Goal: Task Accomplishment & Management: Manage account settings

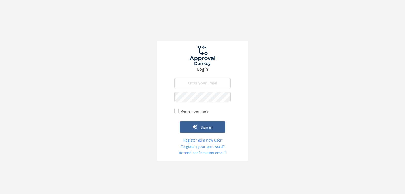
type input "[EMAIL_ADDRESS][DOMAIN_NAME]"
click at [180, 121] on button "Sign in" at bounding box center [203, 126] width 46 height 11
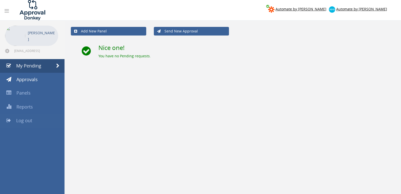
click at [27, 121] on span "Log out" at bounding box center [24, 120] width 16 height 6
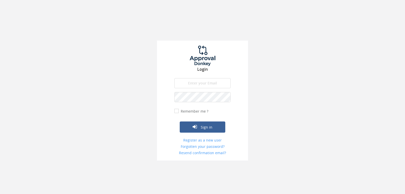
click at [189, 83] on input "email" at bounding box center [202, 83] width 56 height 10
type input "[EMAIL_ADDRESS][DOMAIN_NAME]"
click at [180, 121] on button "Sign in" at bounding box center [203, 126] width 46 height 11
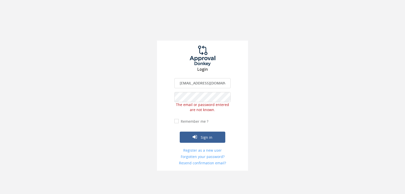
click at [161, 96] on div "Login [EMAIL_ADDRESS][DOMAIN_NAME] The email is required. Invalid email address…" at bounding box center [202, 105] width 91 height 130
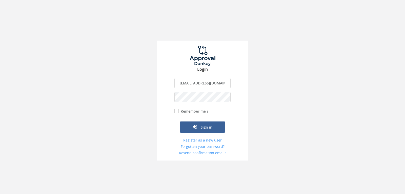
click at [180, 121] on button "Sign in" at bounding box center [203, 126] width 46 height 11
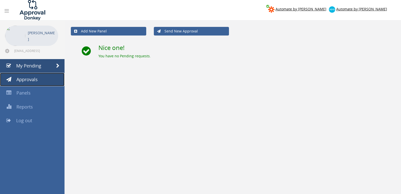
click at [32, 81] on span "Approvals" at bounding box center [26, 79] width 21 height 6
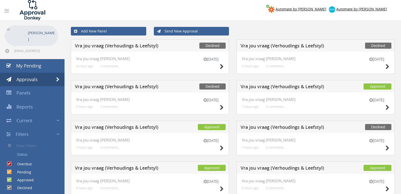
click at [219, 66] on div "[DATE]" at bounding box center [210, 63] width 25 height 14
click at [222, 66] on icon at bounding box center [222, 66] width 4 height 5
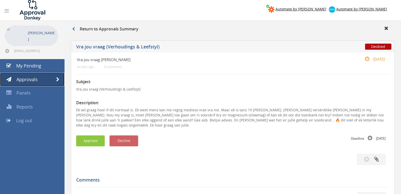
click at [30, 76] on span "Approvals" at bounding box center [26, 79] width 21 height 6
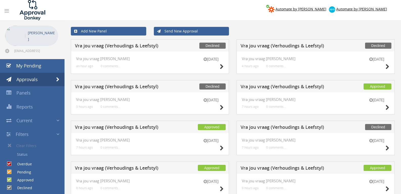
click at [384, 66] on div "[DATE]" at bounding box center [376, 63] width 25 height 14
click at [388, 66] on icon at bounding box center [388, 66] width 4 height 5
